Goal: Check status

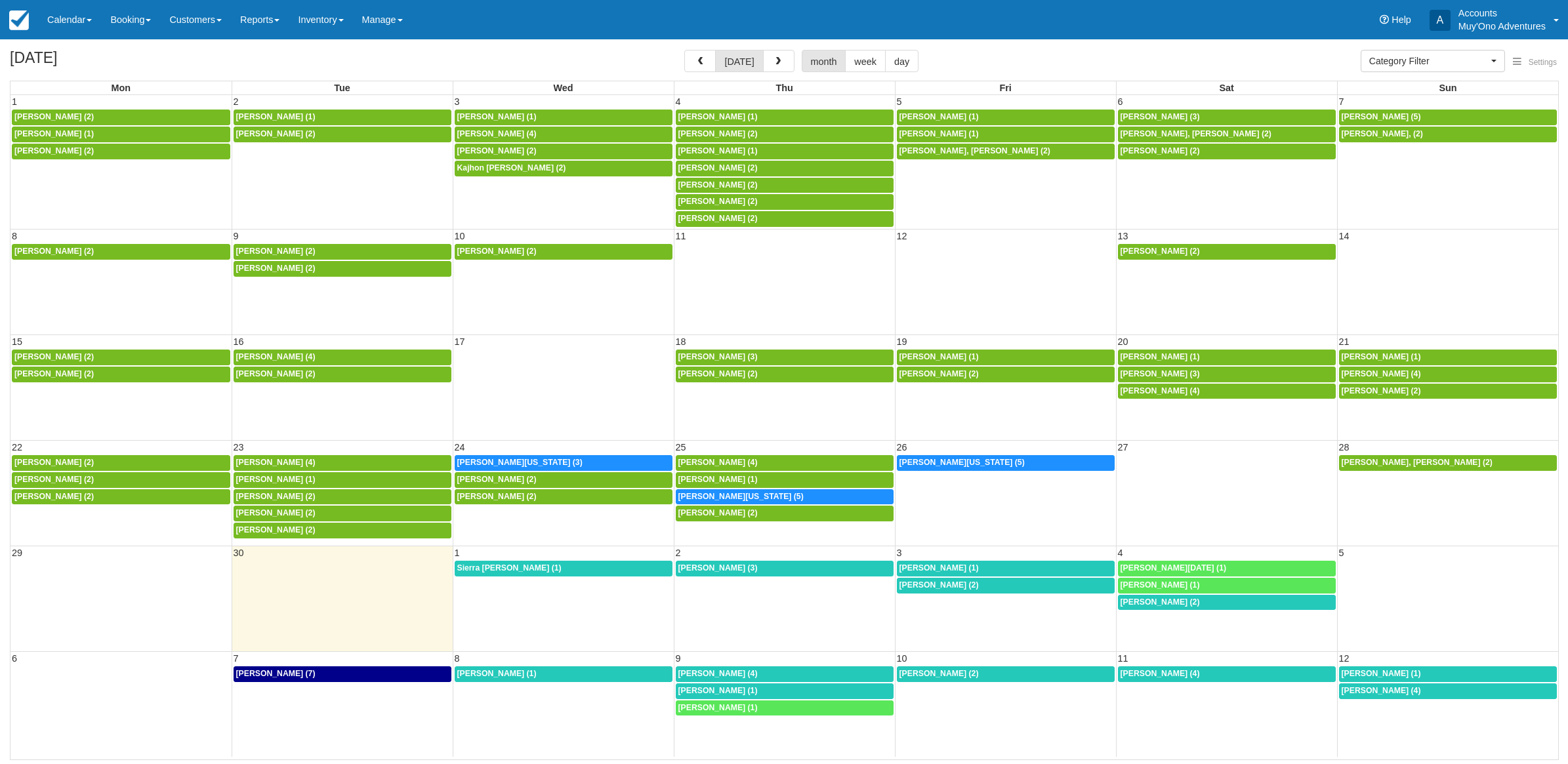
select select
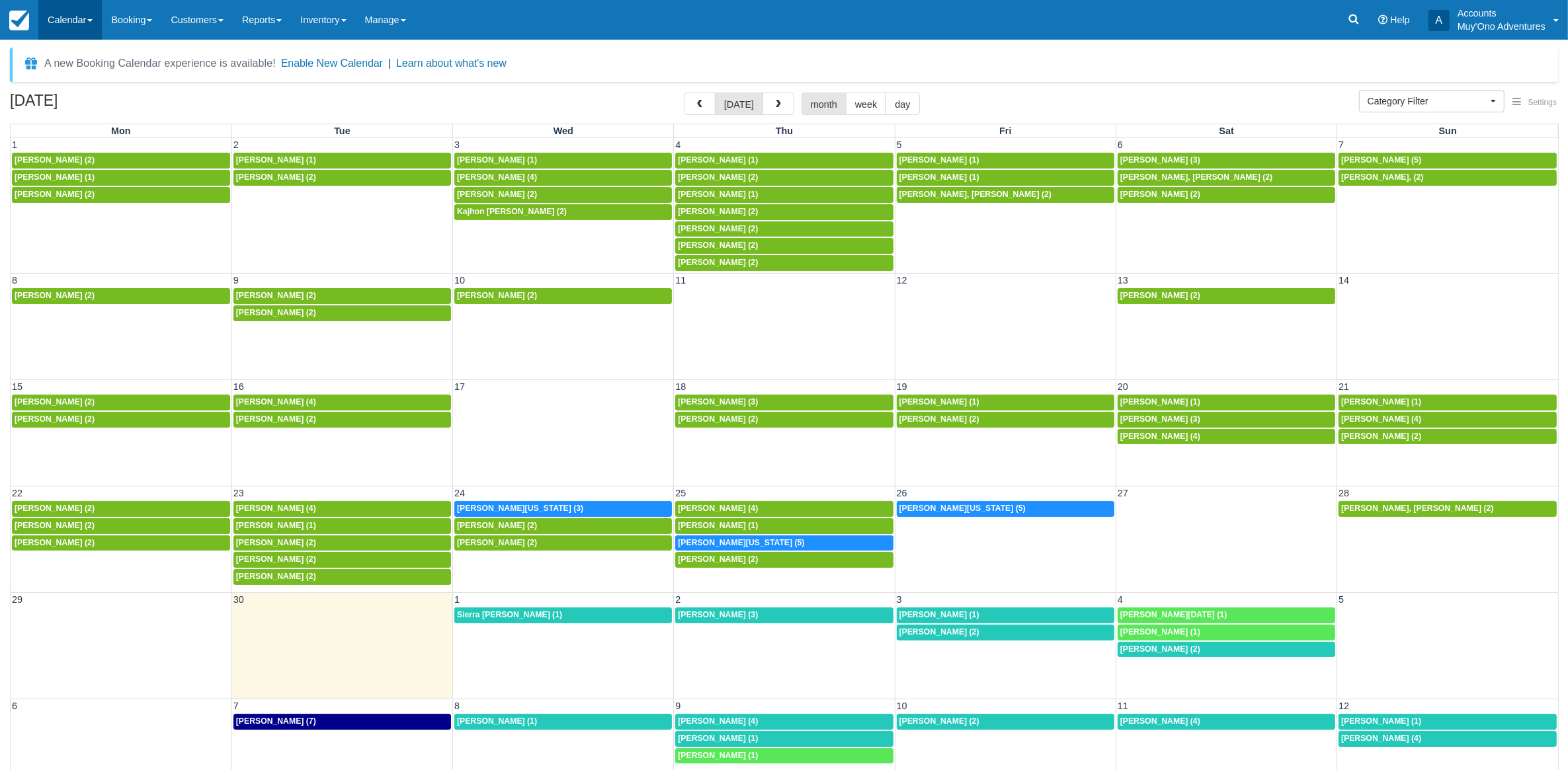
click at [72, 18] on link "Calendar" at bounding box center [70, 19] width 64 height 39
click at [67, 134] on link "Month" at bounding box center [92, 124] width 104 height 28
select select
